Goal: Task Accomplishment & Management: Manage account settings

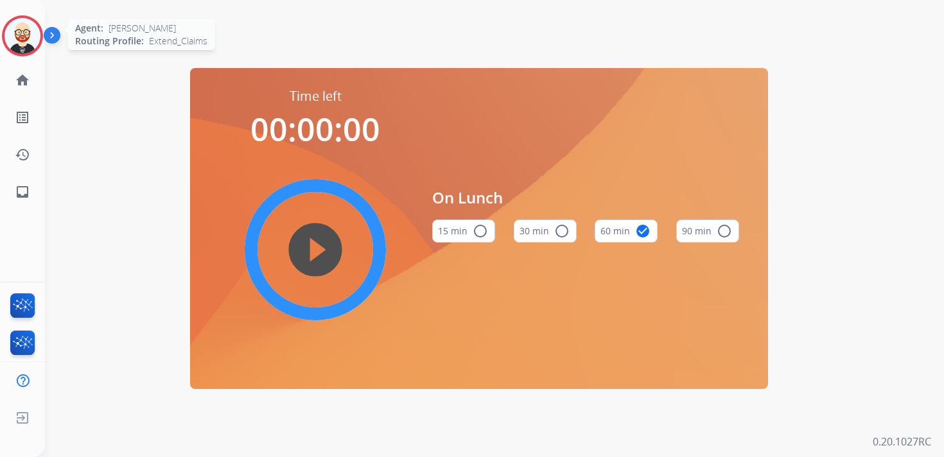
click at [27, 34] on img at bounding box center [22, 36] width 36 height 36
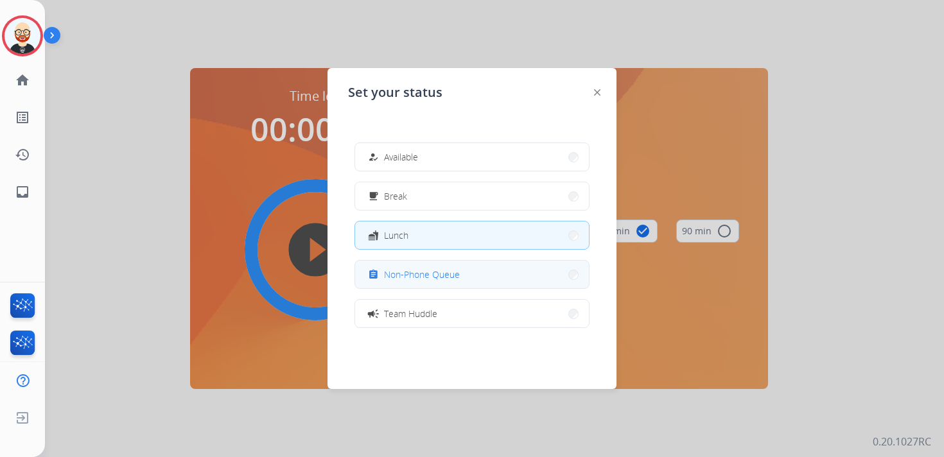
click at [446, 281] on div "assignment Non-Phone Queue" at bounding box center [412, 274] width 94 height 15
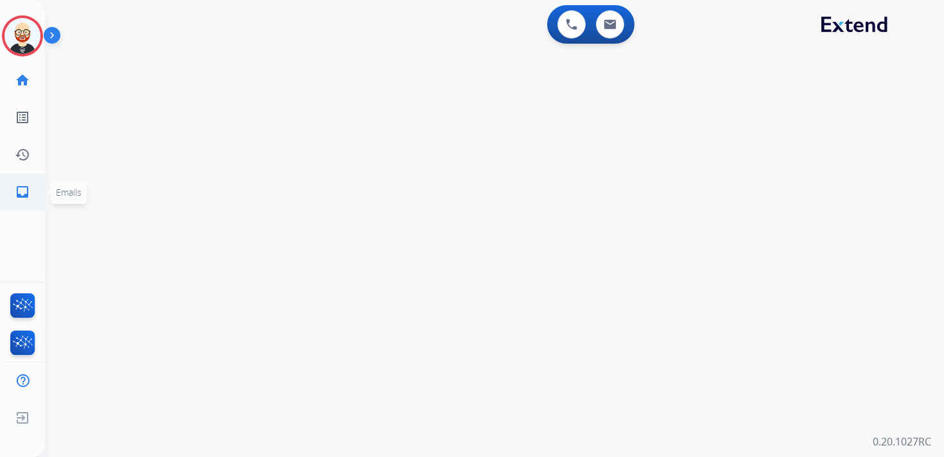
click at [26, 190] on mat-icon "inbox" at bounding box center [22, 191] width 15 height 15
select select "**********"
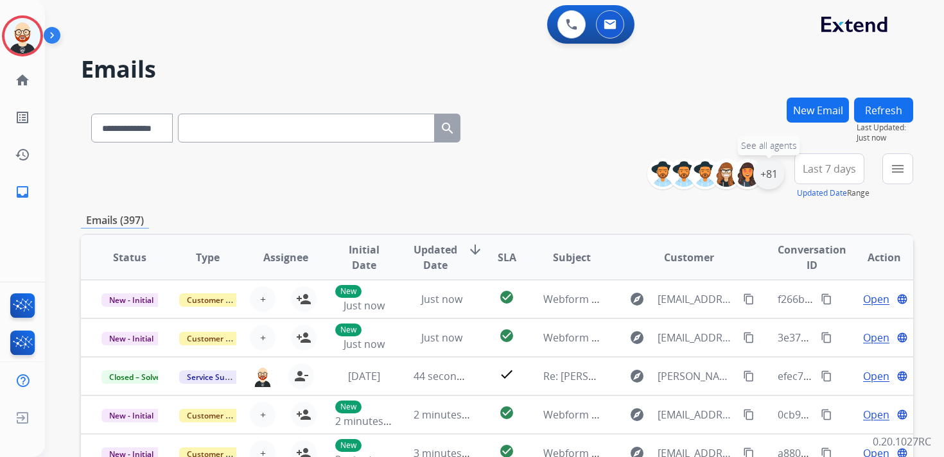
click at [773, 174] on div "+81" at bounding box center [768, 174] width 31 height 31
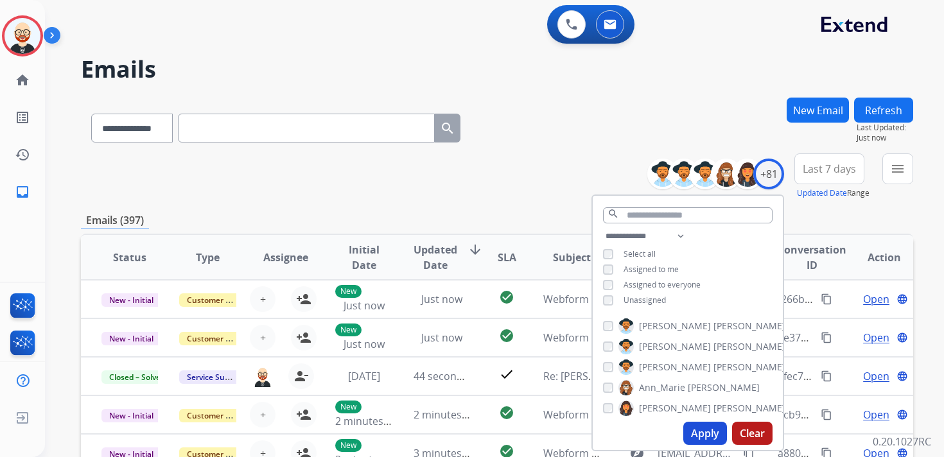
click at [650, 295] on span "Unassigned" at bounding box center [645, 300] width 42 height 11
click at [704, 429] on button "Apply" at bounding box center [705, 433] width 44 height 23
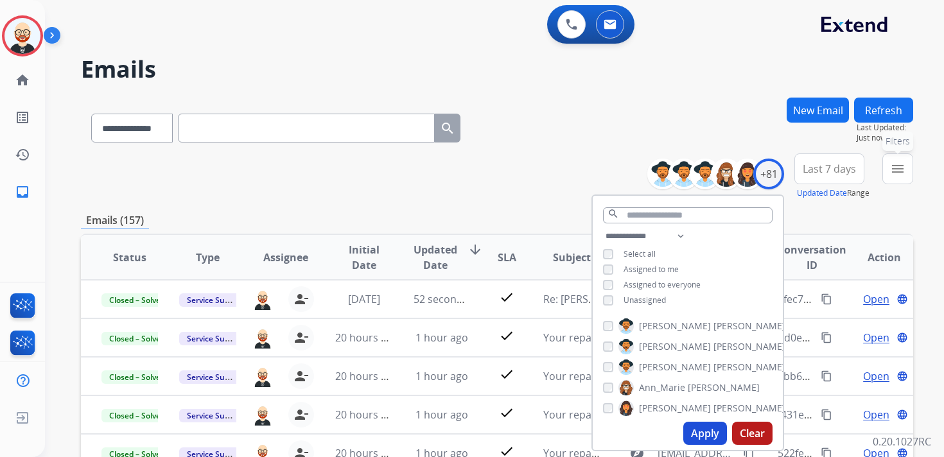
click at [895, 168] on mat-icon "menu" at bounding box center [897, 168] width 15 height 15
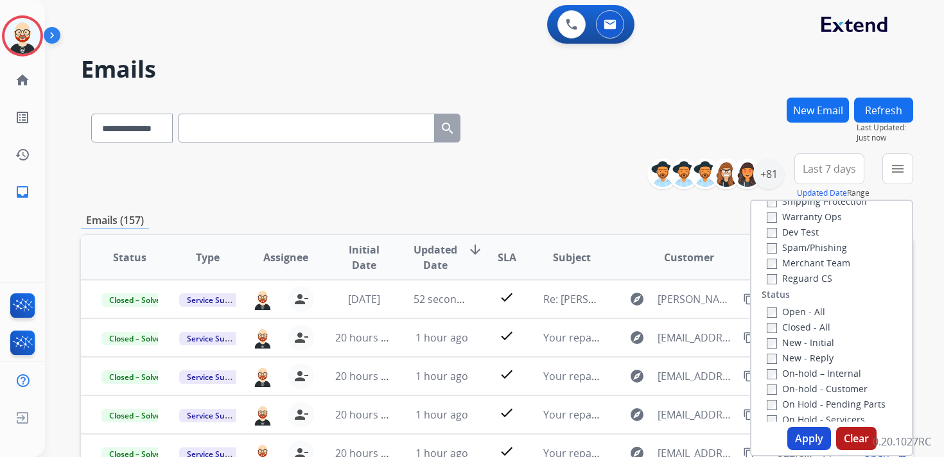
scroll to position [93, 0]
click at [810, 347] on label "New - Initial" at bounding box center [800, 342] width 67 height 12
click at [810, 359] on label "New - Reply" at bounding box center [800, 357] width 67 height 12
click at [798, 439] on button "Apply" at bounding box center [809, 438] width 44 height 23
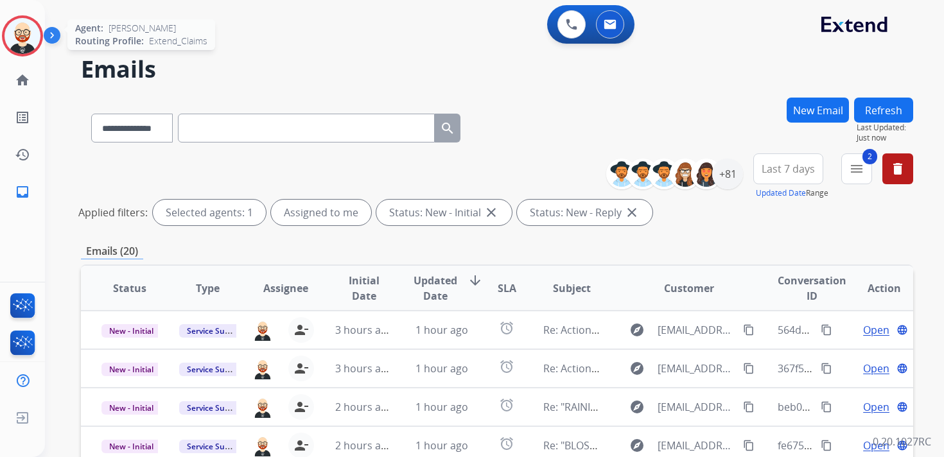
click at [22, 32] on img at bounding box center [22, 36] width 36 height 36
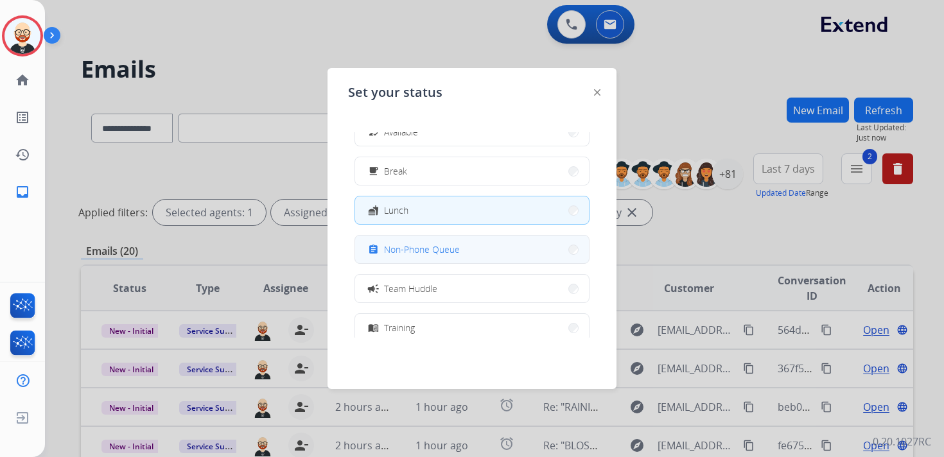
scroll to position [30, 0]
click at [419, 253] on button "assignment Non-Phone Queue" at bounding box center [472, 245] width 234 height 28
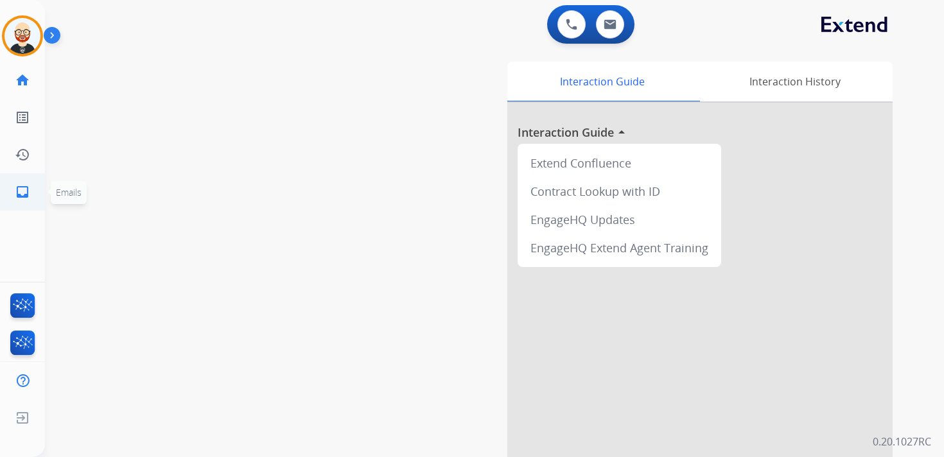
click at [26, 191] on mat-icon "inbox" at bounding box center [22, 191] width 15 height 15
select select "**********"
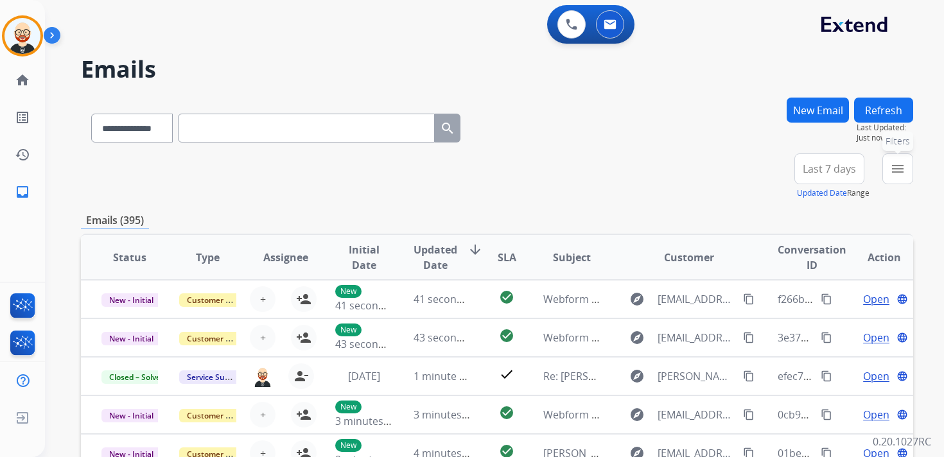
click at [891, 171] on mat-icon "menu" at bounding box center [897, 168] width 15 height 15
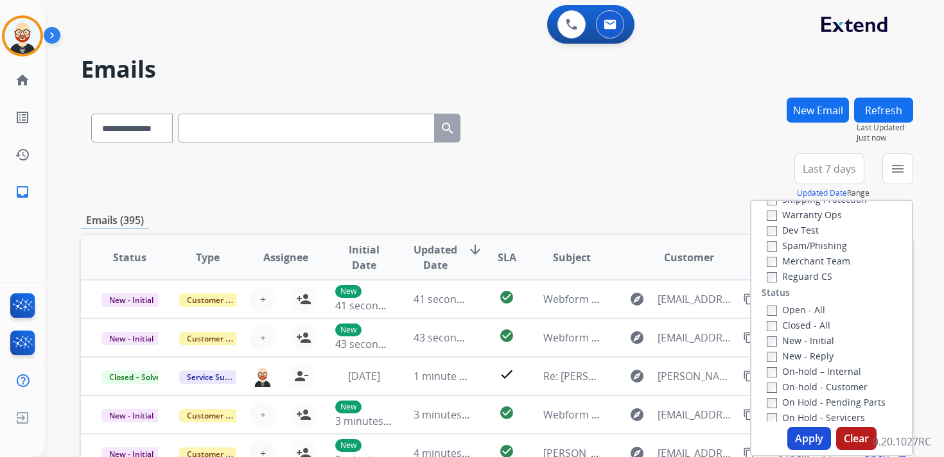
scroll to position [98, 0]
click at [784, 340] on label "New - Initial" at bounding box center [800, 337] width 67 height 12
click at [784, 360] on div "On-hold – Internal" at bounding box center [834, 367] width 135 height 15
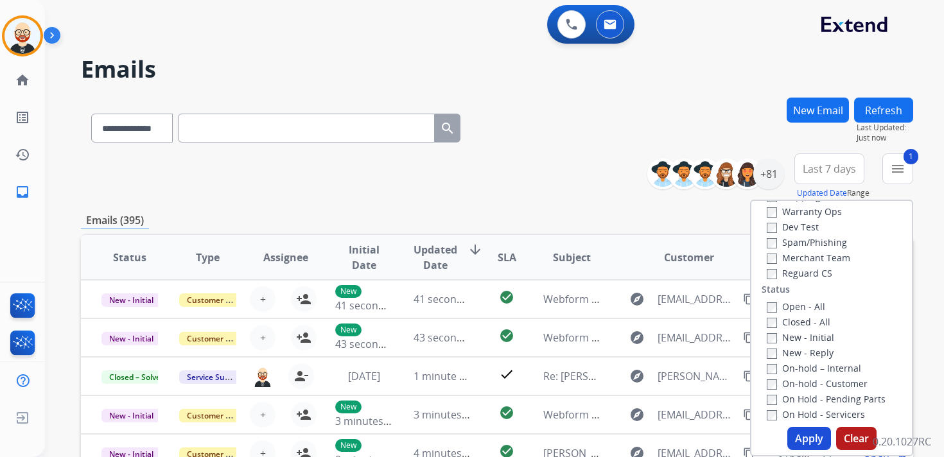
click at [785, 354] on label "New - Reply" at bounding box center [800, 353] width 67 height 12
click at [798, 435] on button "Apply" at bounding box center [809, 438] width 44 height 23
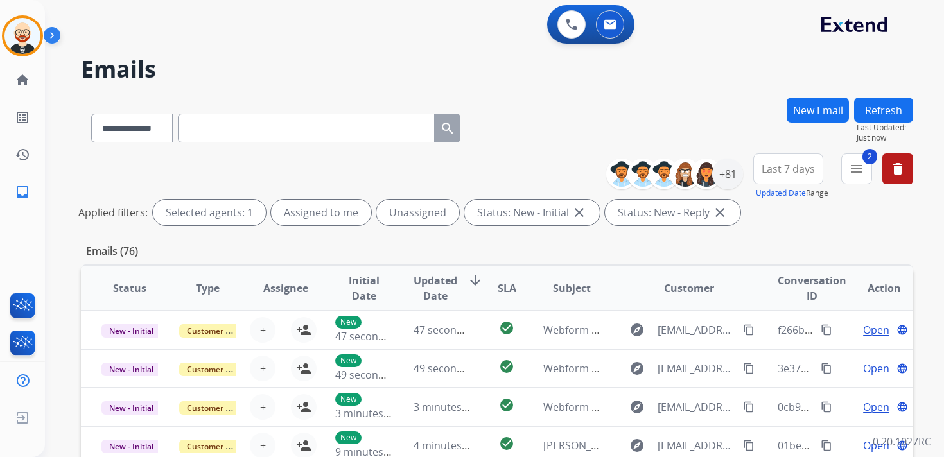
click at [777, 169] on span "Last 7 days" at bounding box center [788, 168] width 53 height 5
click at [768, 322] on div "Last 90 days" at bounding box center [784, 324] width 71 height 19
click at [729, 180] on div "+81" at bounding box center [727, 174] width 31 height 31
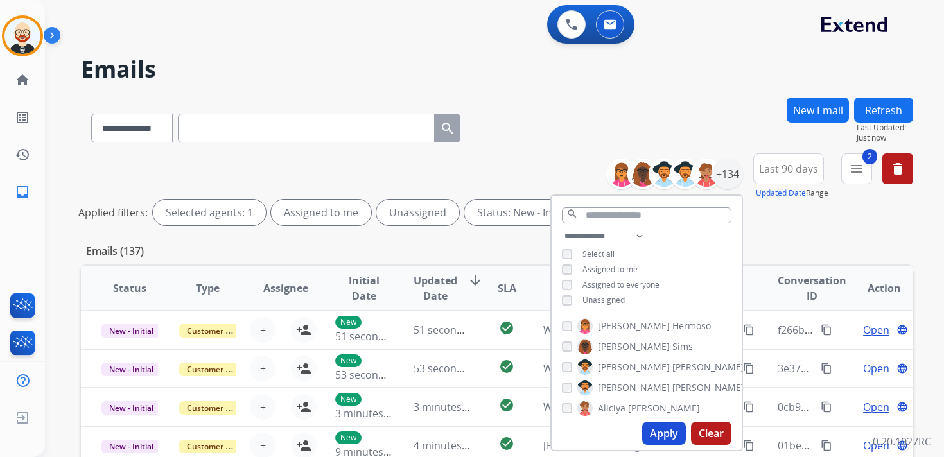
click at [615, 299] on span "Unassigned" at bounding box center [603, 300] width 42 height 11
click at [670, 437] on button "Apply" at bounding box center [664, 433] width 44 height 23
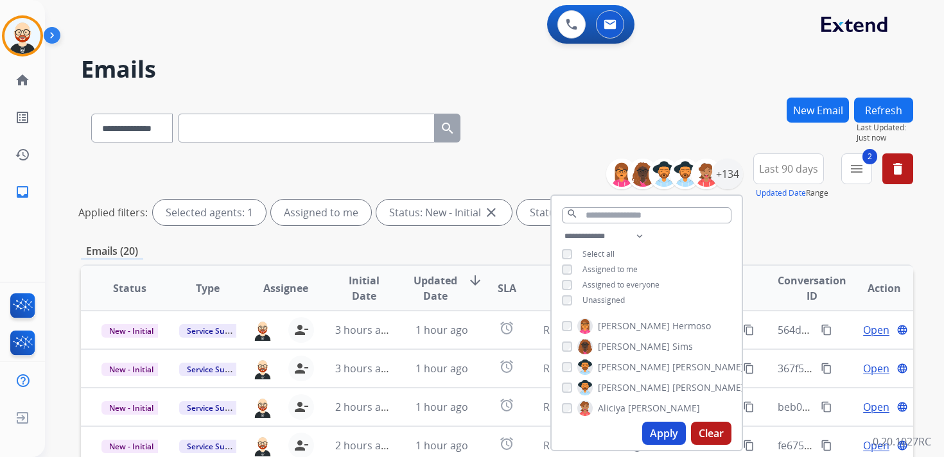
click at [505, 247] on div "Emails (20)" at bounding box center [497, 251] width 832 height 16
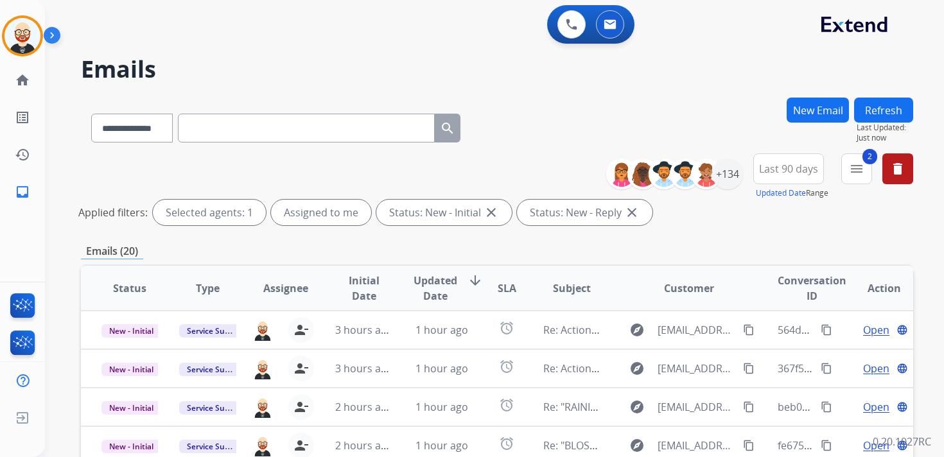
click at [437, 283] on span "Updated Date" at bounding box center [436, 288] width 44 height 31
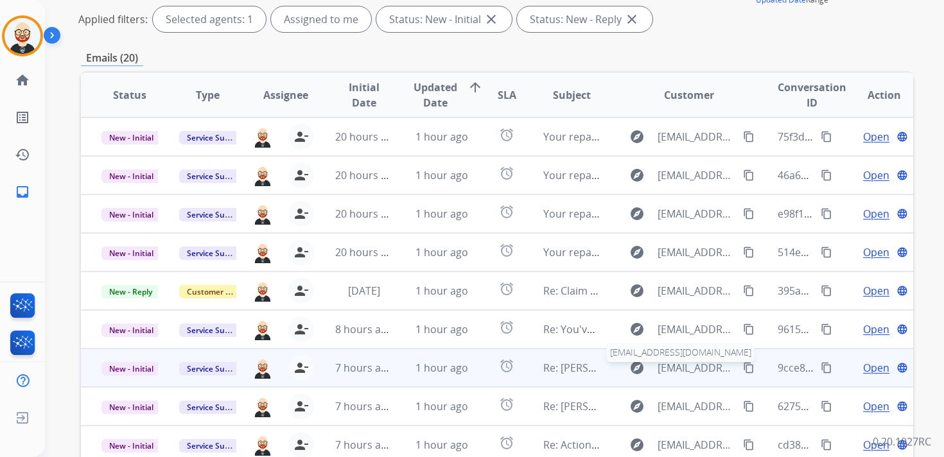
scroll to position [0, 0]
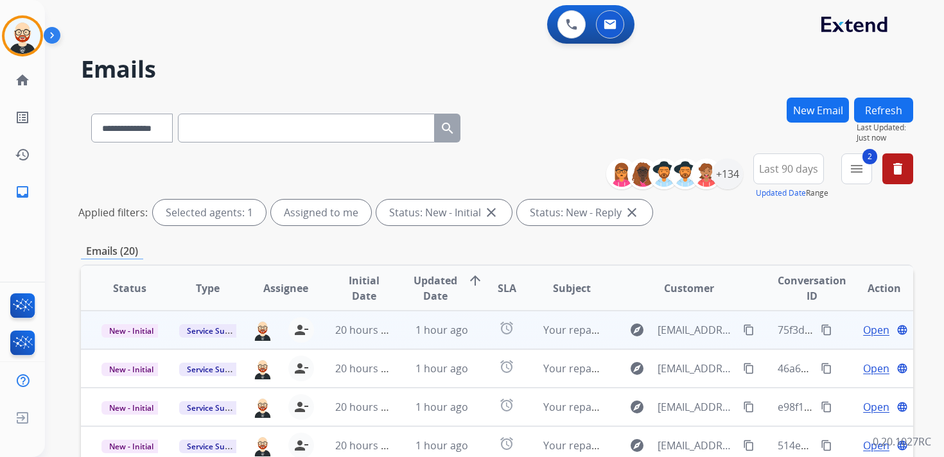
click at [864, 335] on span "Open" at bounding box center [876, 329] width 26 height 15
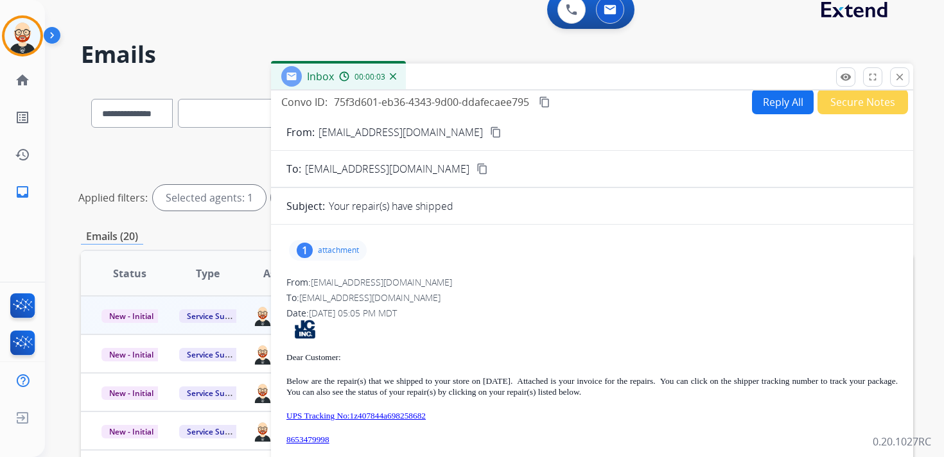
scroll to position [15, 0]
drag, startPoint x: 354, startPoint y: 433, endPoint x: 286, endPoint y: 437, distance: 68.1
click at [286, 437] on div "1 attachment From: [EMAIL_ADDRESS][DOMAIN_NAME] To: [EMAIL_ADDRESS][DOMAIN_NAME…" at bounding box center [592, 409] width 642 height 350
copy link "8653479998"
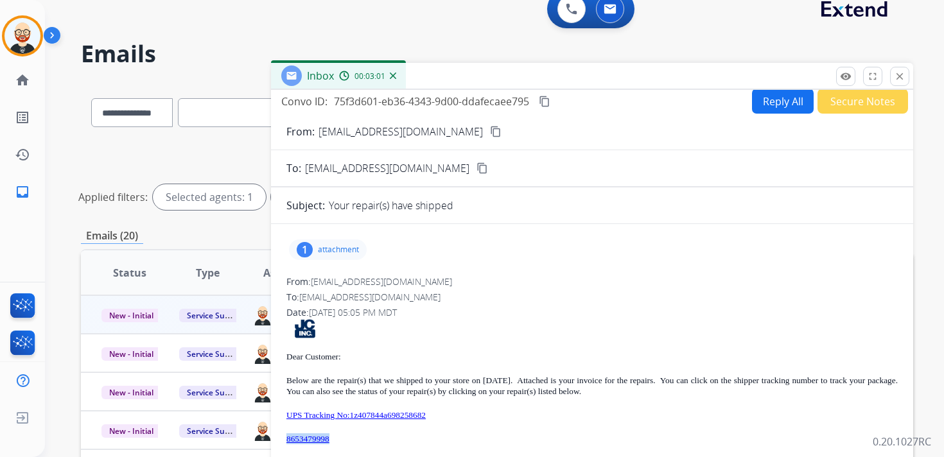
copy link "8653479998"
drag, startPoint x: 467, startPoint y: 415, endPoint x: 361, endPoint y: 419, distance: 106.1
click at [361, 419] on p "UPS Tracking No:1z407844a698258682" at bounding box center [591, 415] width 611 height 11
copy link "1z407844a698258682"
click at [544, 101] on mat-icon "content_copy" at bounding box center [545, 102] width 12 height 12
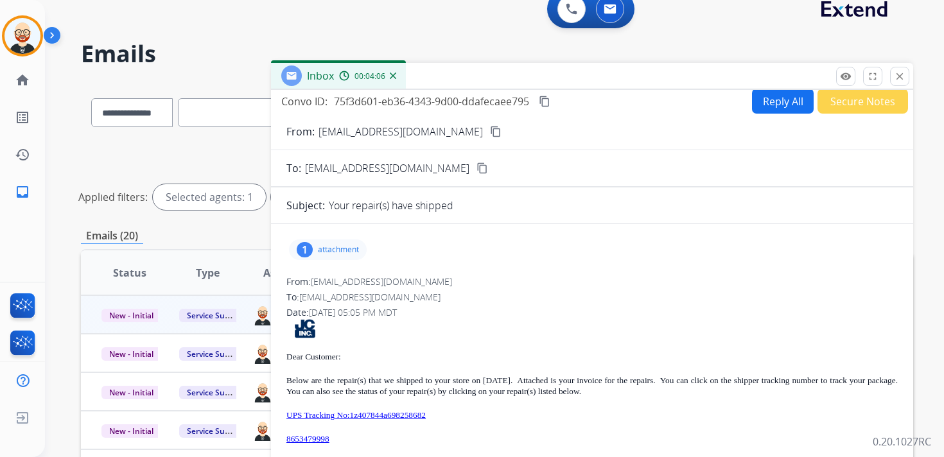
click at [494, 407] on div "Dear Customer: Below are the repair(s) that we shipped to your store on [DATE].…" at bounding box center [591, 445] width 611 height 252
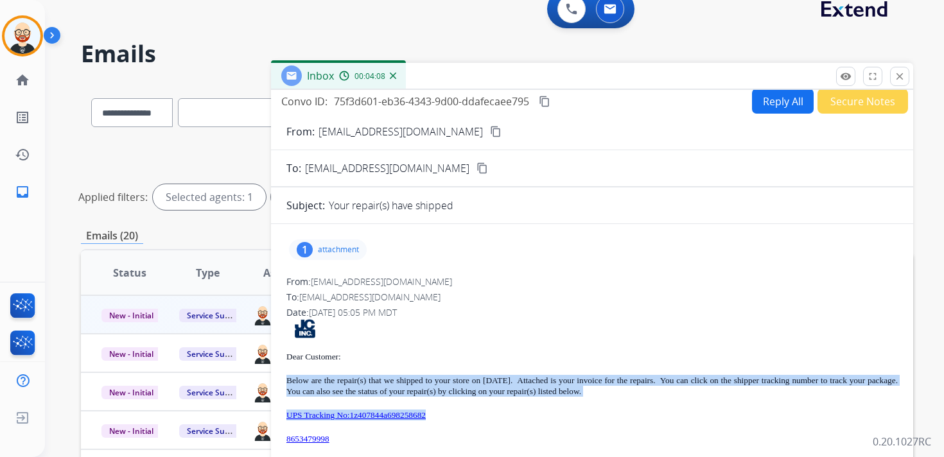
drag, startPoint x: 476, startPoint y: 414, endPoint x: 287, endPoint y: 381, distance: 191.6
click at [287, 381] on div "Dear Customer: Below are the repair(s) that we shipped to your store on [DATE].…" at bounding box center [591, 445] width 611 height 252
copy div "Below are the repair(s) that we shipped to your store on [DATE]. Attached is yo…"
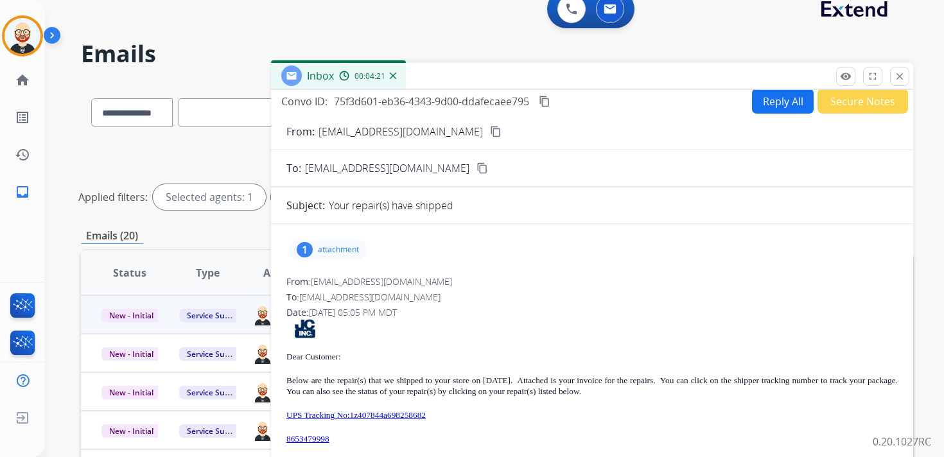
click at [351, 247] on p "attachment" at bounding box center [338, 250] width 41 height 10
click at [380, 282] on mat-icon "download" at bounding box center [377, 283] width 12 height 12
click at [902, 83] on button "close Close" at bounding box center [899, 76] width 19 height 19
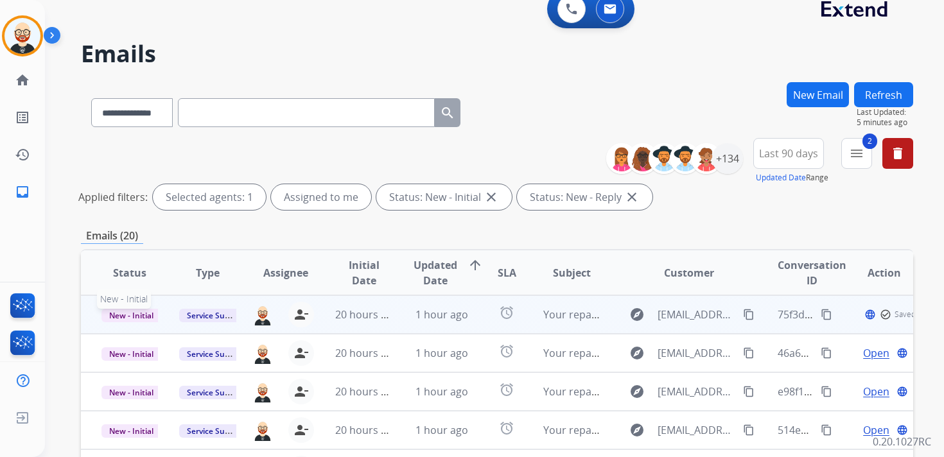
click at [144, 318] on span "New - Initial" at bounding box center [131, 315] width 60 height 13
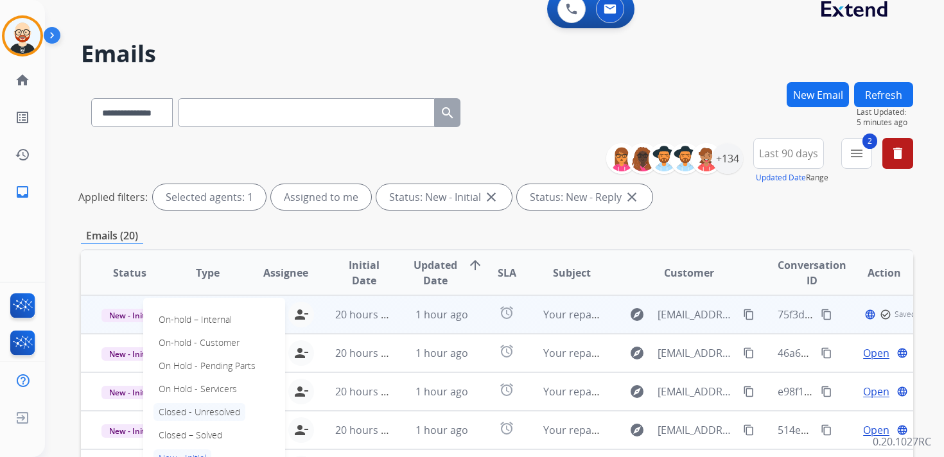
scroll to position [1, 0]
click at [196, 435] on p "Closed – Solved" at bounding box center [190, 434] width 74 height 18
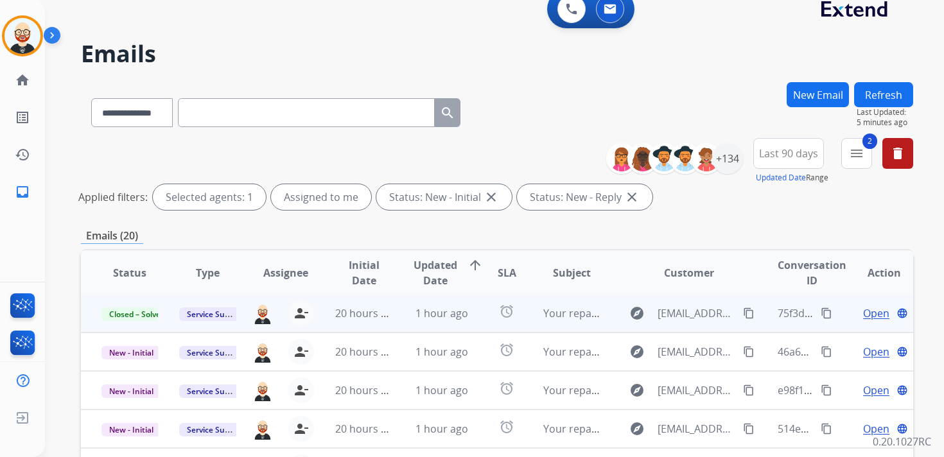
click at [871, 95] on button "Refresh" at bounding box center [883, 94] width 59 height 25
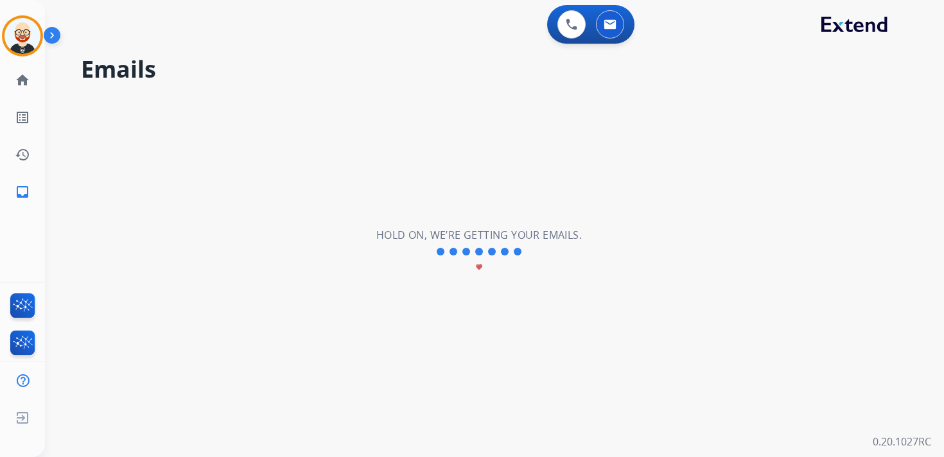
scroll to position [0, 0]
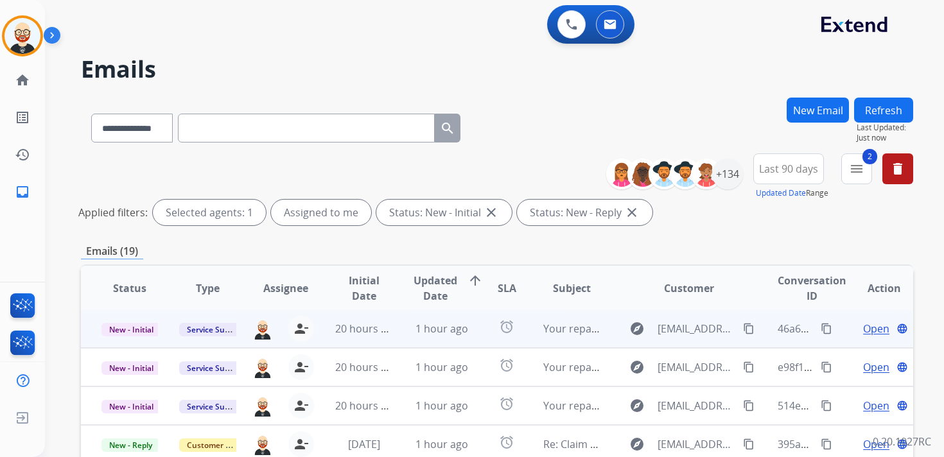
click at [864, 327] on span "Open" at bounding box center [876, 328] width 26 height 15
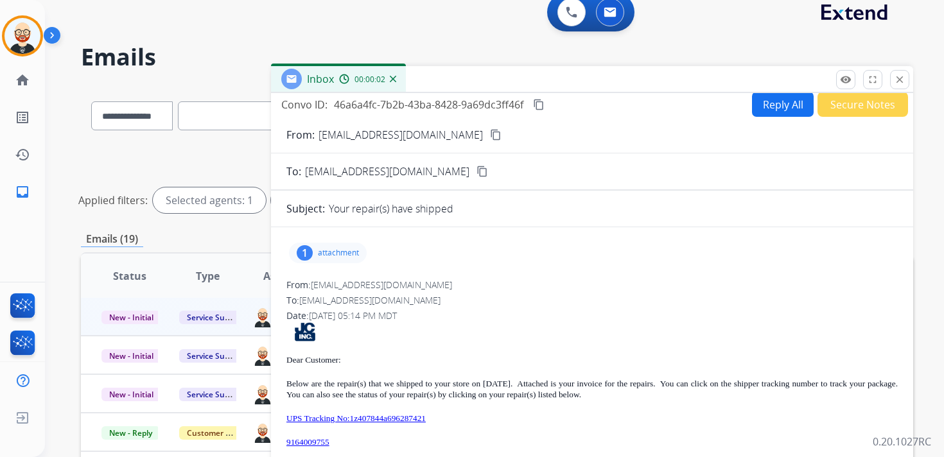
scroll to position [13, 0]
drag, startPoint x: 349, startPoint y: 439, endPoint x: 286, endPoint y: 441, distance: 63.6
click at [286, 441] on div "1 attachment From: [EMAIL_ADDRESS][DOMAIN_NAME] To: [EMAIL_ADDRESS][DOMAIN_NAME…" at bounding box center [592, 412] width 642 height 350
copy link "9164009755"
